Goal: Task Accomplishment & Management: Complete application form

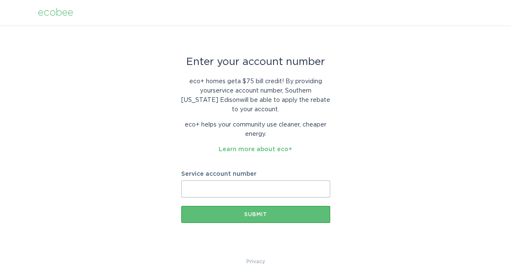
click at [217, 186] on input "Service account number" at bounding box center [255, 189] width 149 height 17
paste input "700619908048"
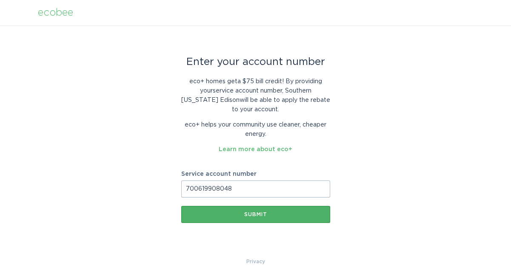
type input "700619908048"
click at [265, 216] on div "Submit" at bounding box center [255, 214] width 140 height 5
